Goal: Task Accomplishment & Management: Use online tool/utility

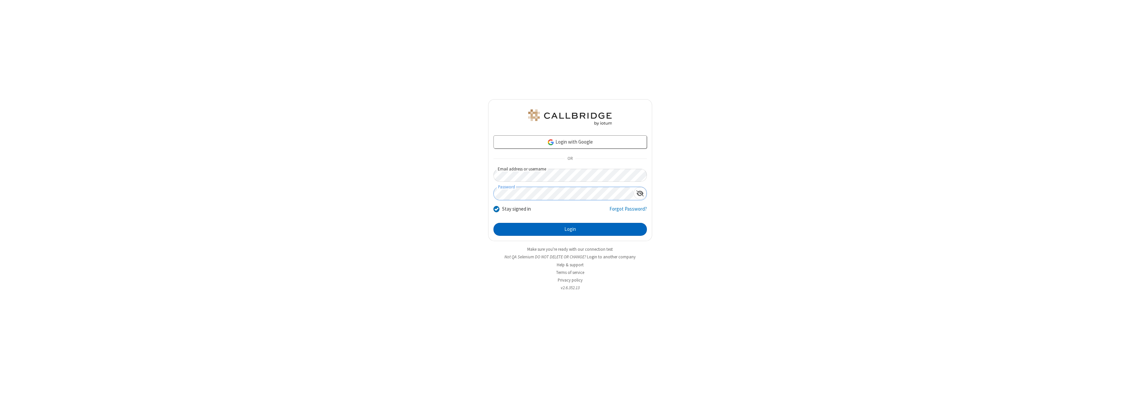
click at [570, 229] on button "Login" at bounding box center [570, 229] width 153 height 13
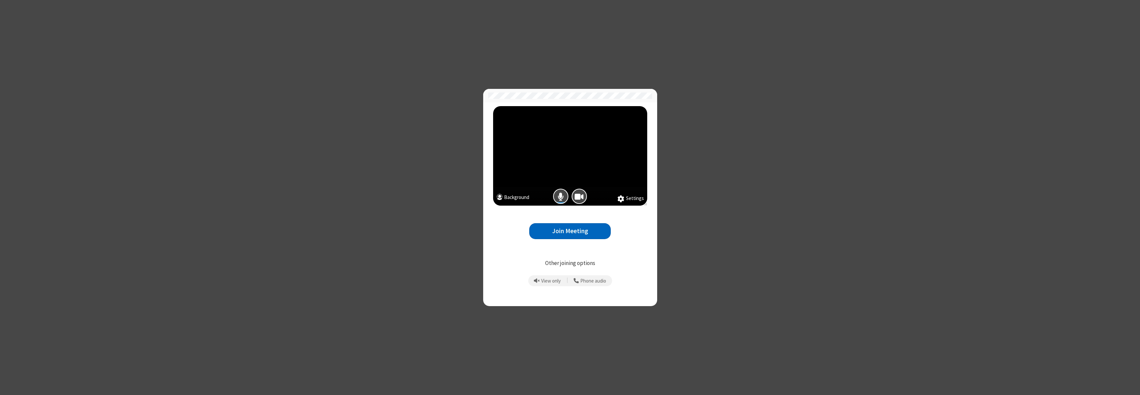
click at [570, 231] on button "Join Meeting" at bounding box center [570, 231] width 82 height 16
